Goal: Navigation & Orientation: Find specific page/section

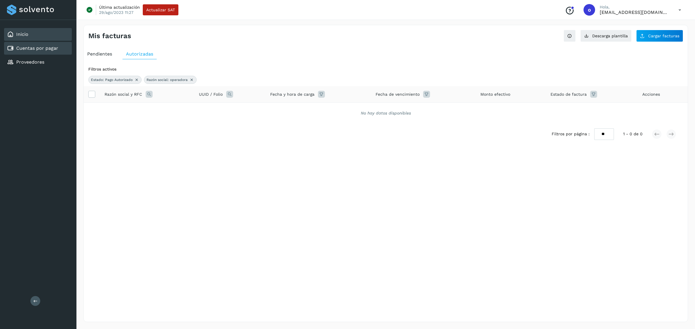
click at [54, 38] on div "Inicio" at bounding box center [38, 34] width 68 height 13
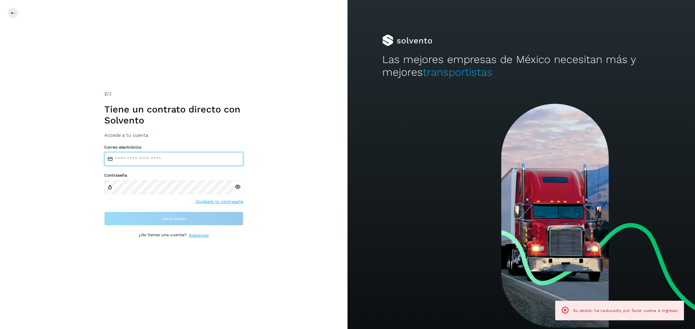
type input "**********"
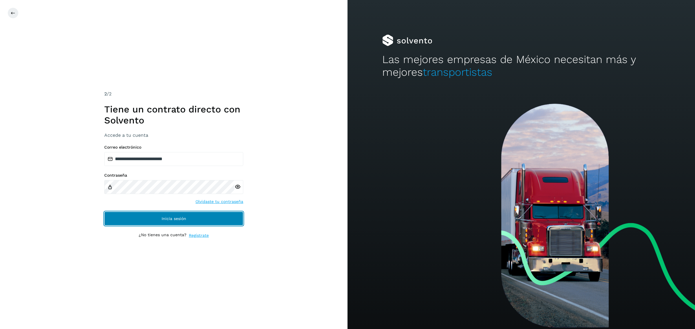
drag, startPoint x: 190, startPoint y: 221, endPoint x: 196, endPoint y: 268, distance: 47.3
click at [190, 217] on button "Inicia sesión" at bounding box center [173, 219] width 139 height 14
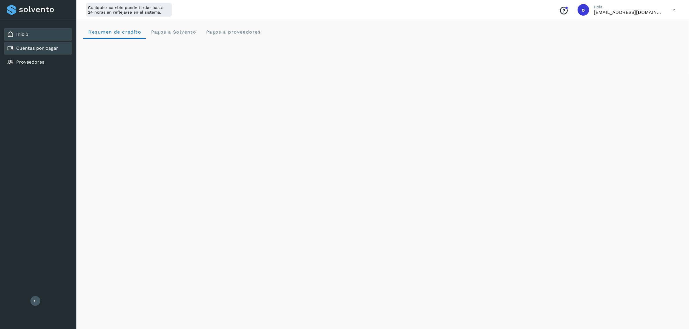
click at [18, 52] on div "Cuentas por pagar" at bounding box center [38, 48] width 68 height 13
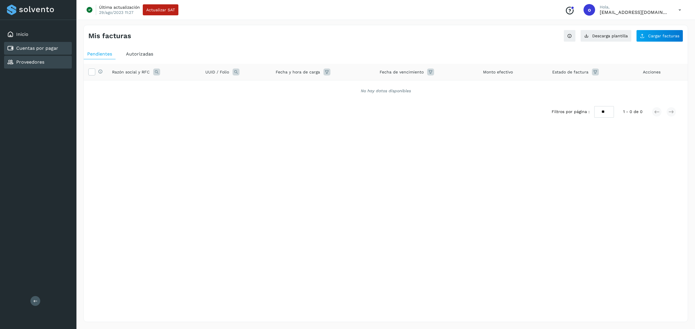
click at [49, 61] on div "Proveedores" at bounding box center [38, 62] width 68 height 13
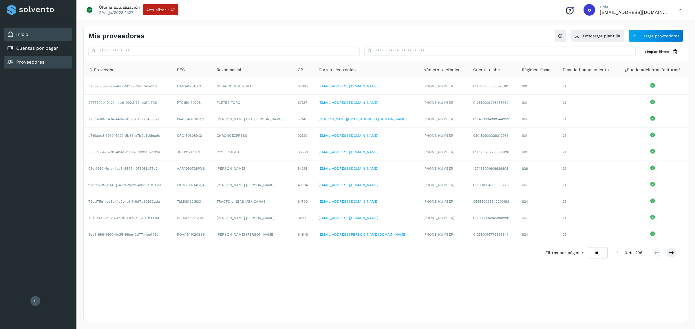
click at [43, 35] on div "Inicio" at bounding box center [38, 34] width 68 height 13
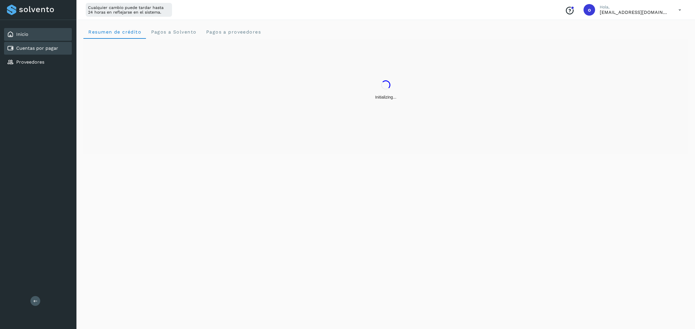
click at [49, 49] on link "Cuentas por pagar" at bounding box center [37, 47] width 42 height 5
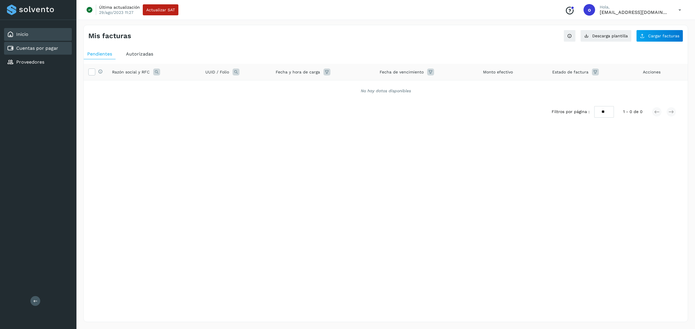
click at [53, 36] on div "Inicio" at bounding box center [38, 34] width 68 height 13
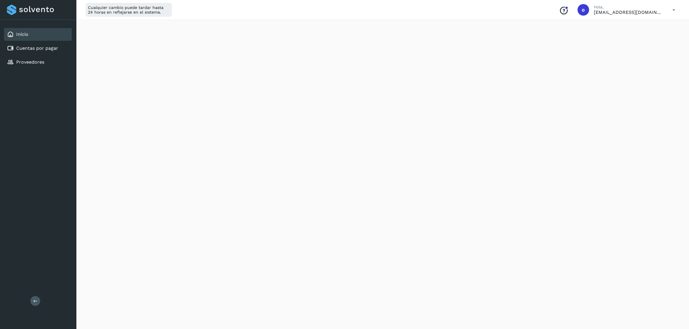
scroll to position [230, 0]
drag, startPoint x: 608, startPoint y: 95, endPoint x: 609, endPoint y: 53, distance: 42.8
click at [608, 95] on div "Initializing..." at bounding box center [382, 66] width 599 height 514
click at [55, 51] on div "Cuentas por pagar" at bounding box center [32, 48] width 51 height 7
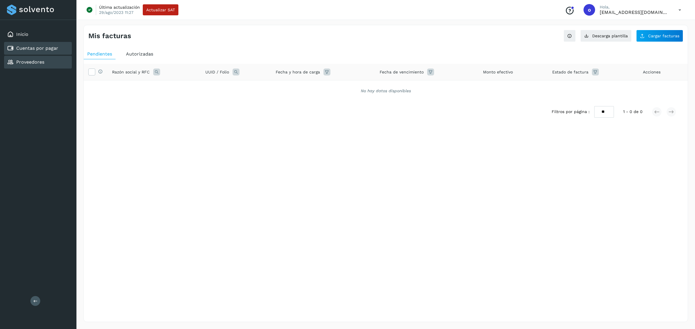
click at [58, 56] on div "Proveedores" at bounding box center [38, 62] width 68 height 13
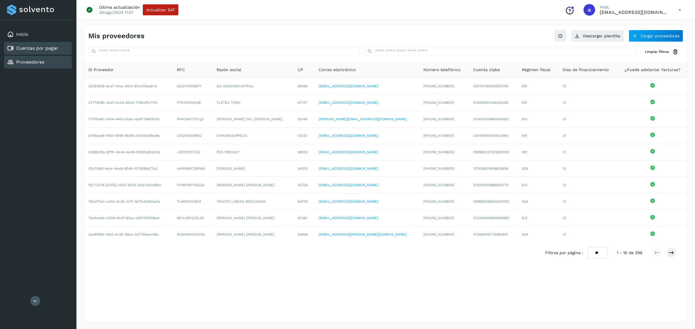
click at [63, 50] on div "Cuentas por pagar" at bounding box center [38, 48] width 68 height 13
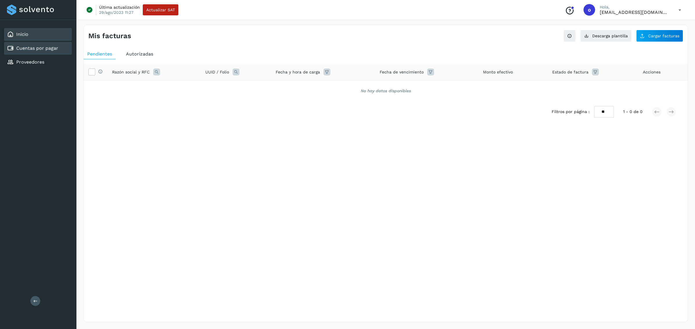
click at [35, 31] on div "Inicio" at bounding box center [38, 34] width 68 height 13
